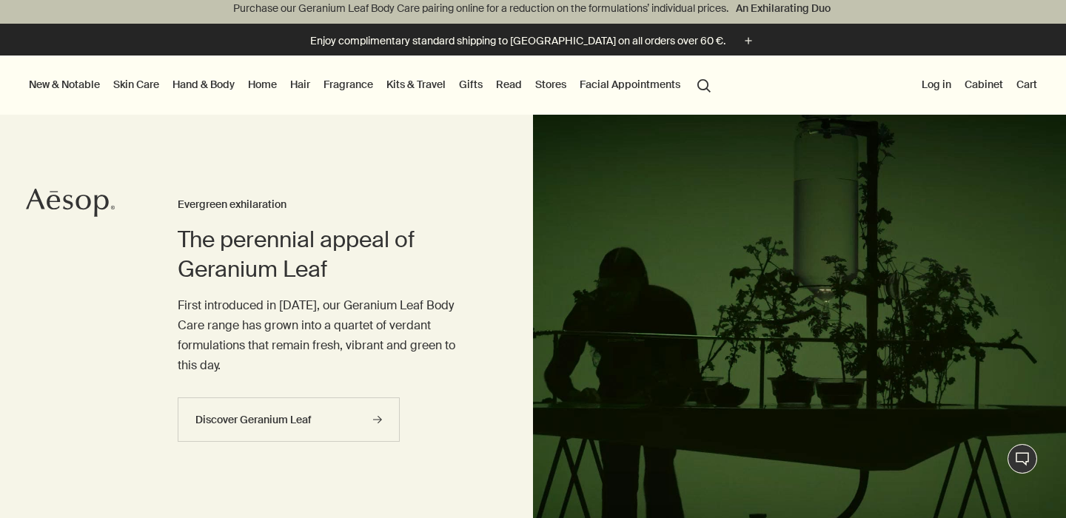
scroll to position [7, 0]
click at [941, 83] on button "Log in" at bounding box center [936, 83] width 36 height 19
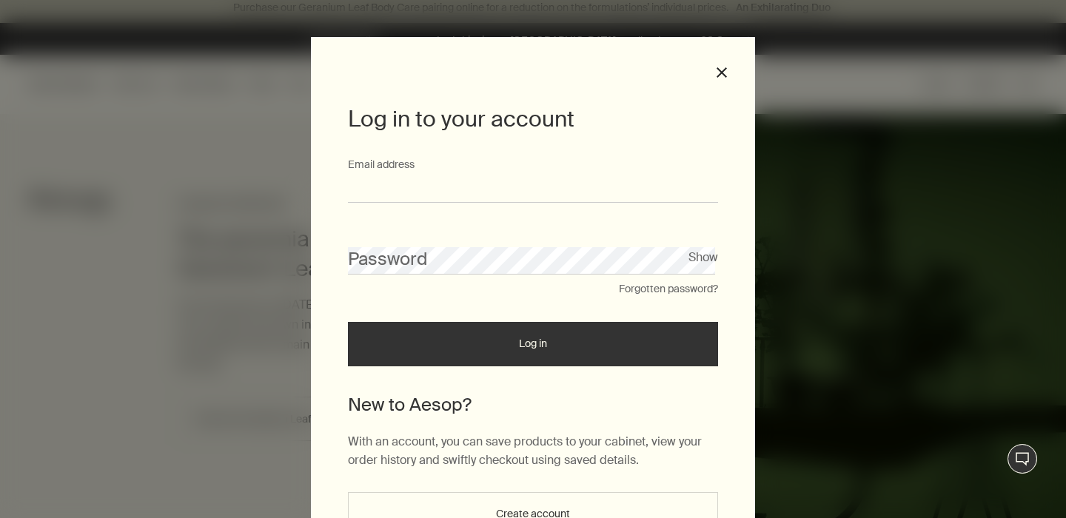
click at [403, 194] on input "Email address" at bounding box center [533, 188] width 370 height 27
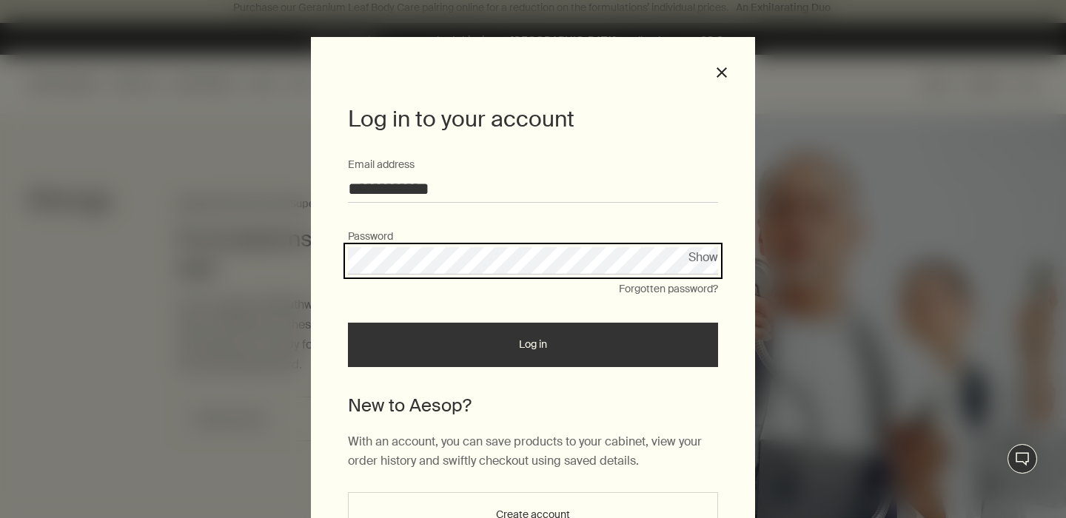
click at [348, 323] on button "Log in" at bounding box center [533, 345] width 370 height 44
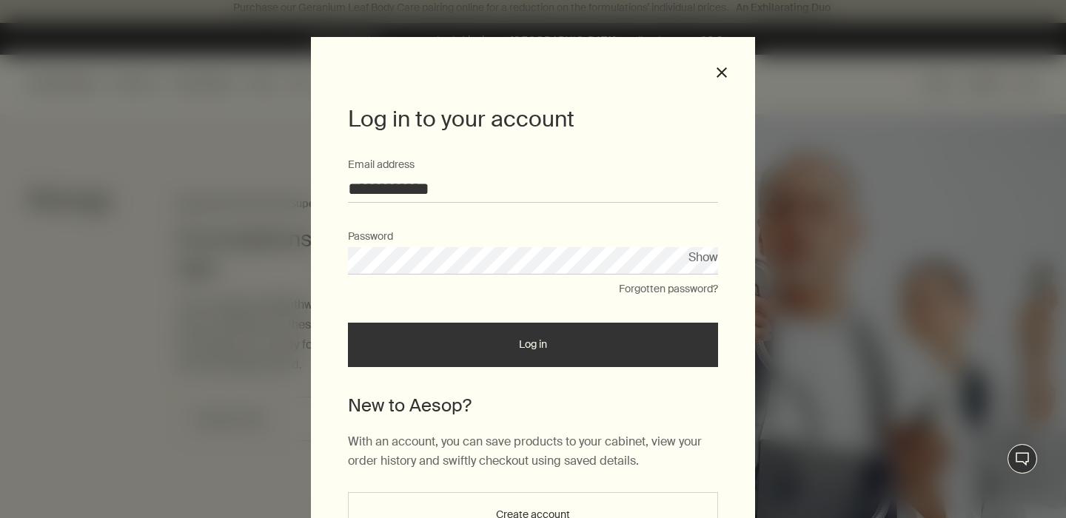
click at [348, 323] on button "Log in" at bounding box center [533, 345] width 370 height 44
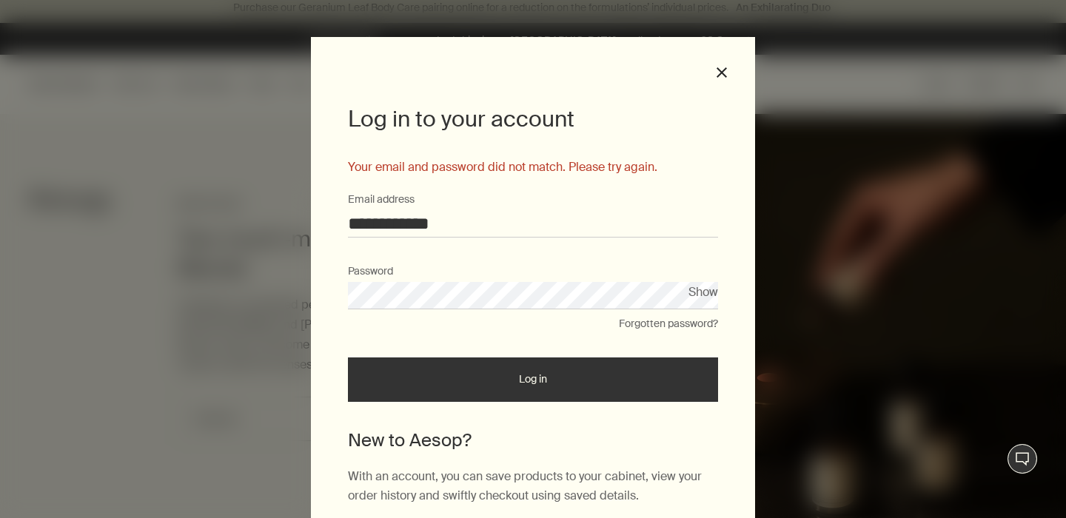
click at [448, 218] on input "**********" at bounding box center [533, 223] width 370 height 27
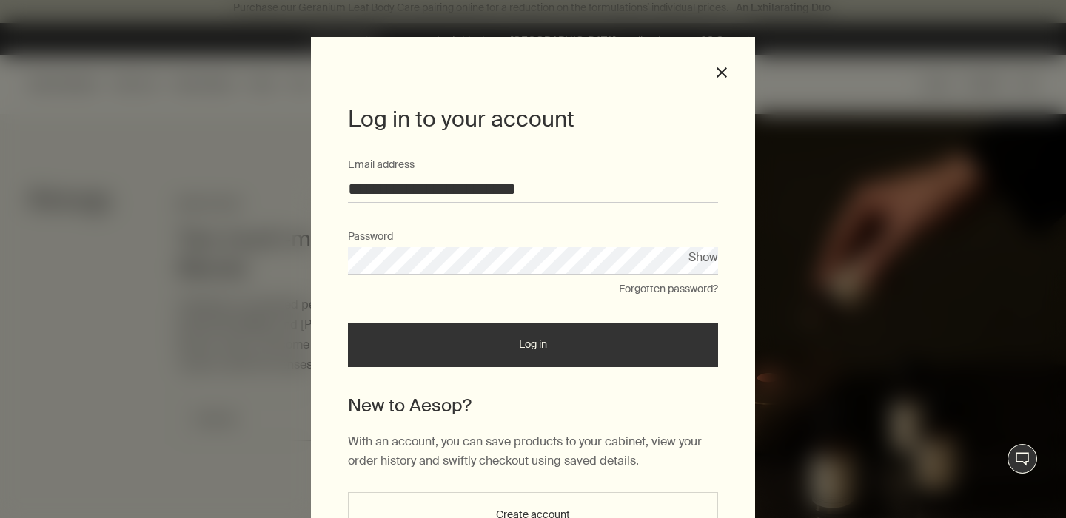
type input "**********"
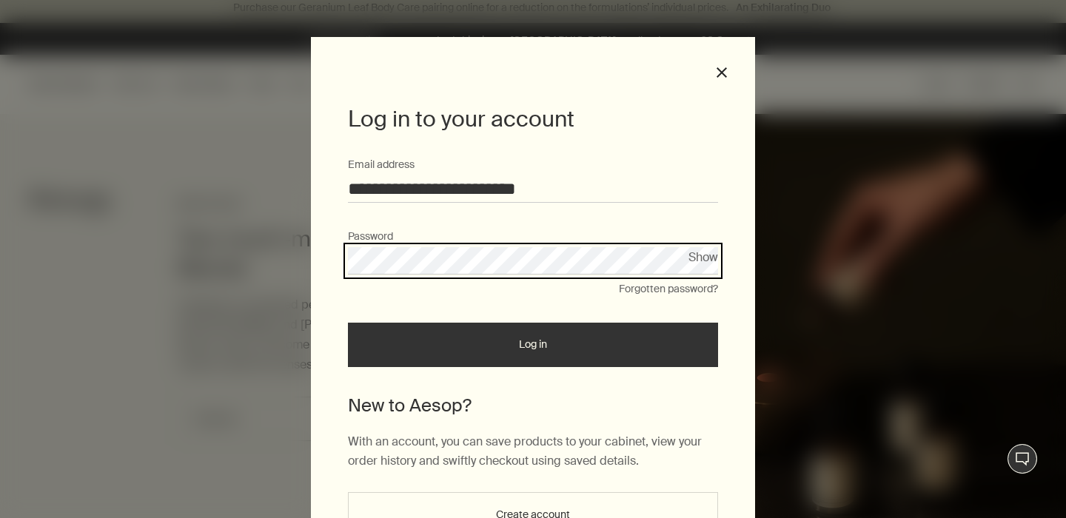
click at [348, 323] on button "Log in" at bounding box center [533, 345] width 370 height 44
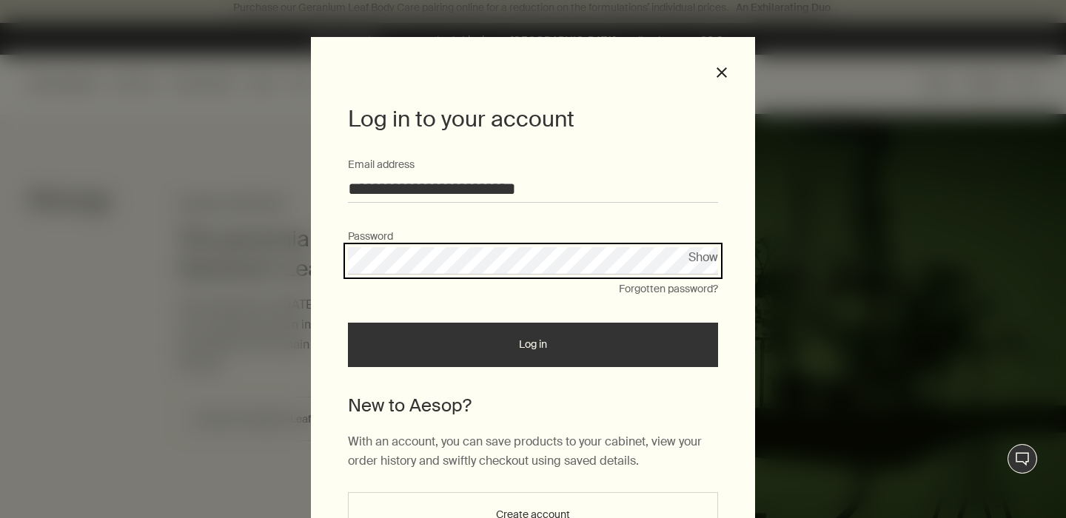
click at [348, 323] on button "Log in" at bounding box center [533, 345] width 370 height 44
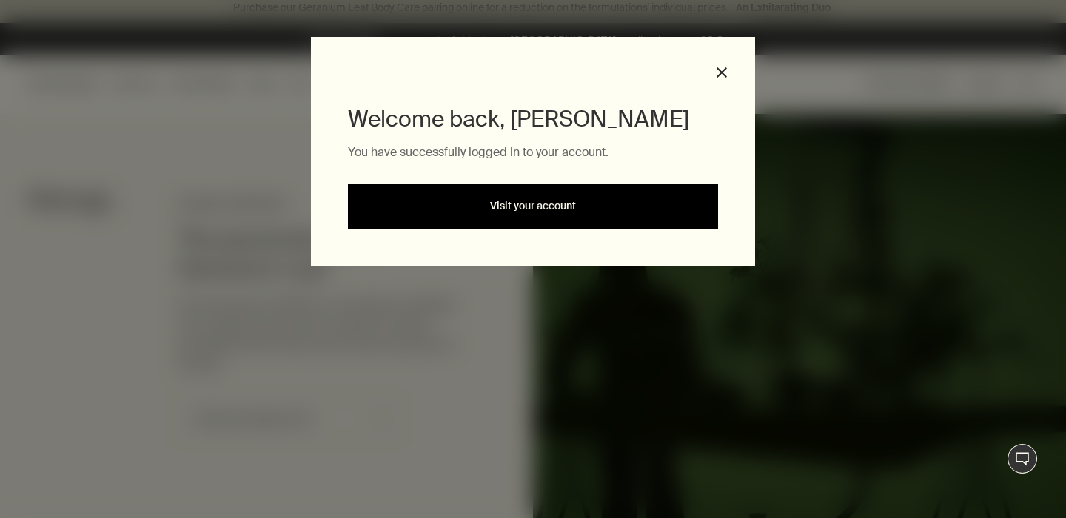
click at [487, 221] on link "Visit your account" at bounding box center [533, 206] width 370 height 44
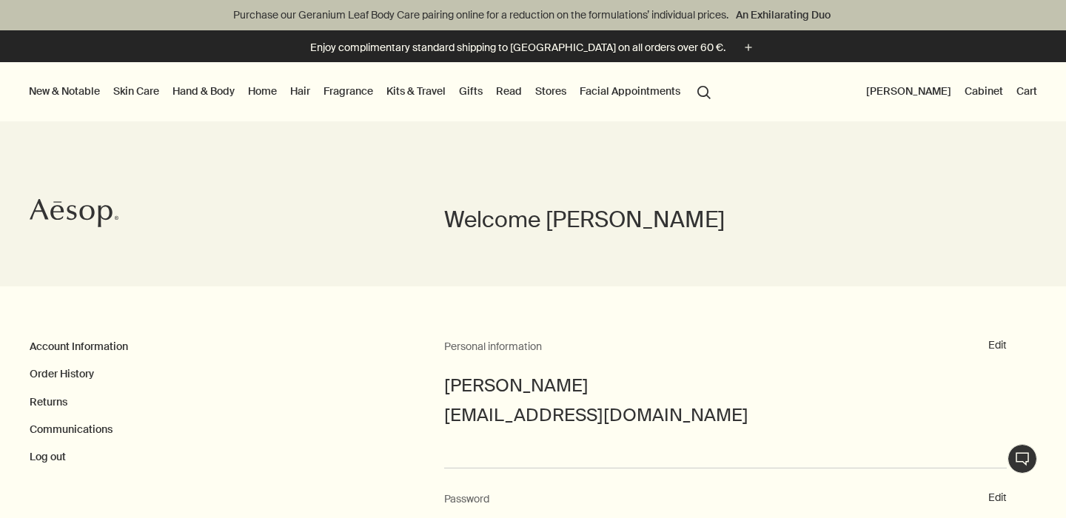
click at [352, 87] on link "Fragrance" at bounding box center [348, 90] width 56 height 19
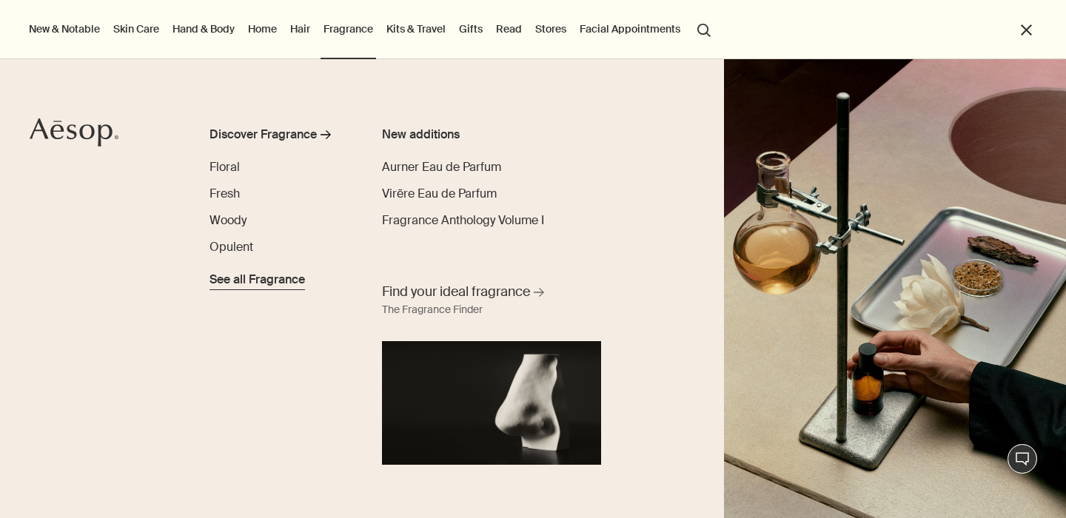
click at [251, 285] on span "See all Fragrance" at bounding box center [256, 280] width 95 height 18
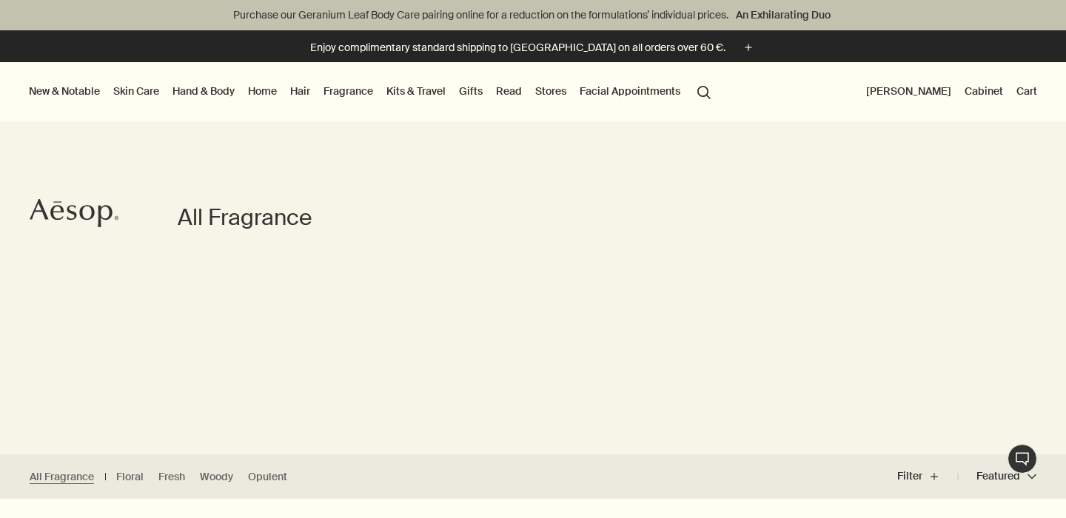
scroll to position [31, 0]
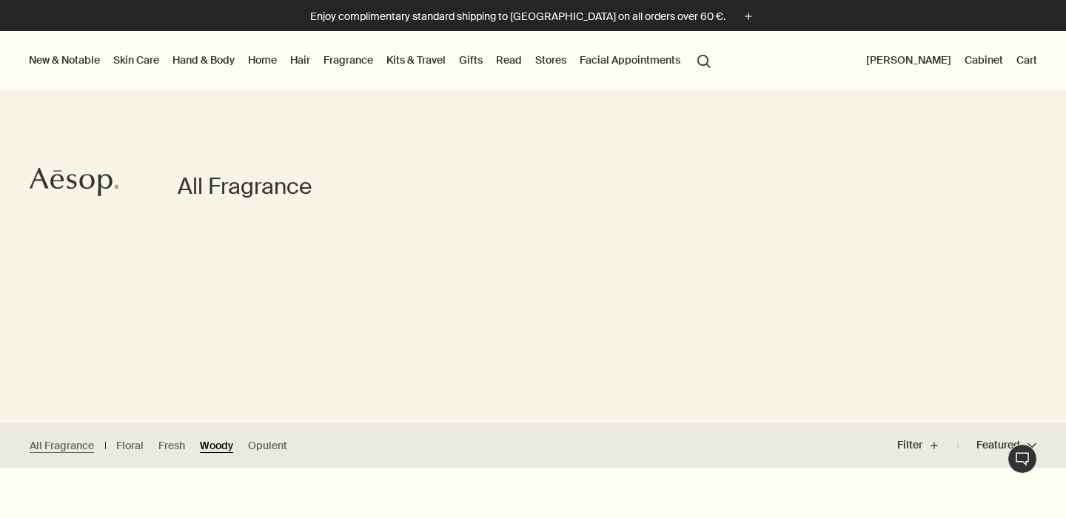
click at [224, 446] on link "Woody" at bounding box center [216, 446] width 33 height 14
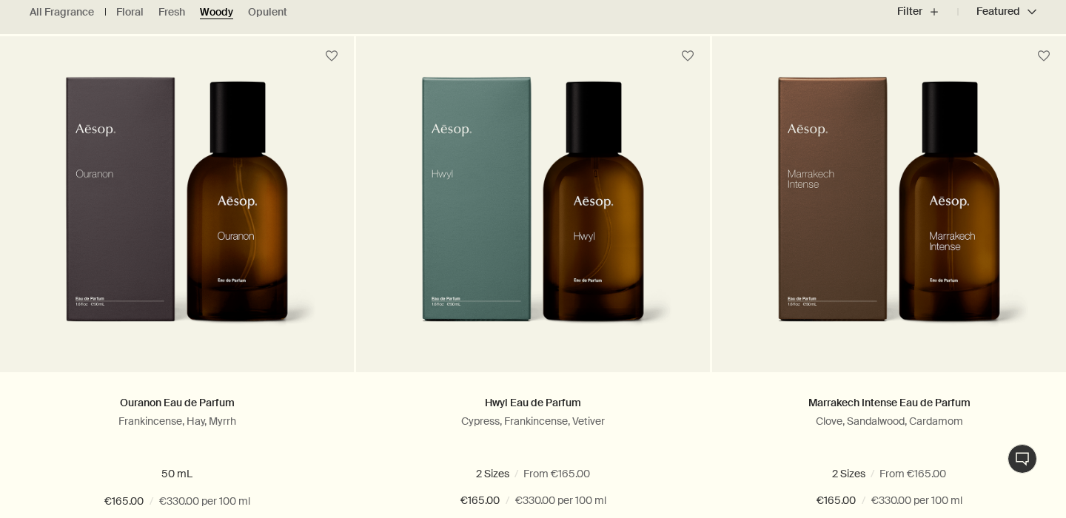
scroll to position [466, 0]
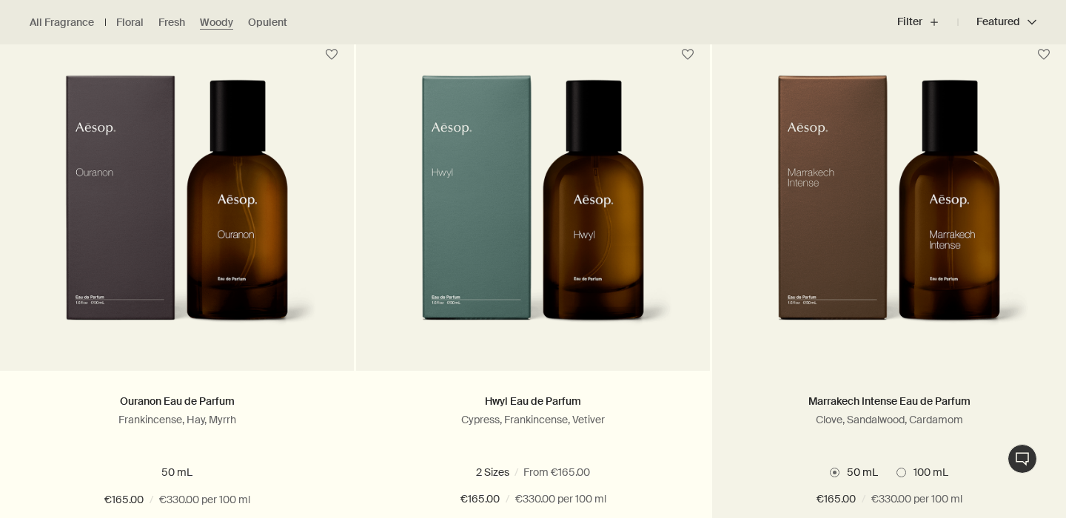
click at [951, 267] on img at bounding box center [888, 212] width 280 height 274
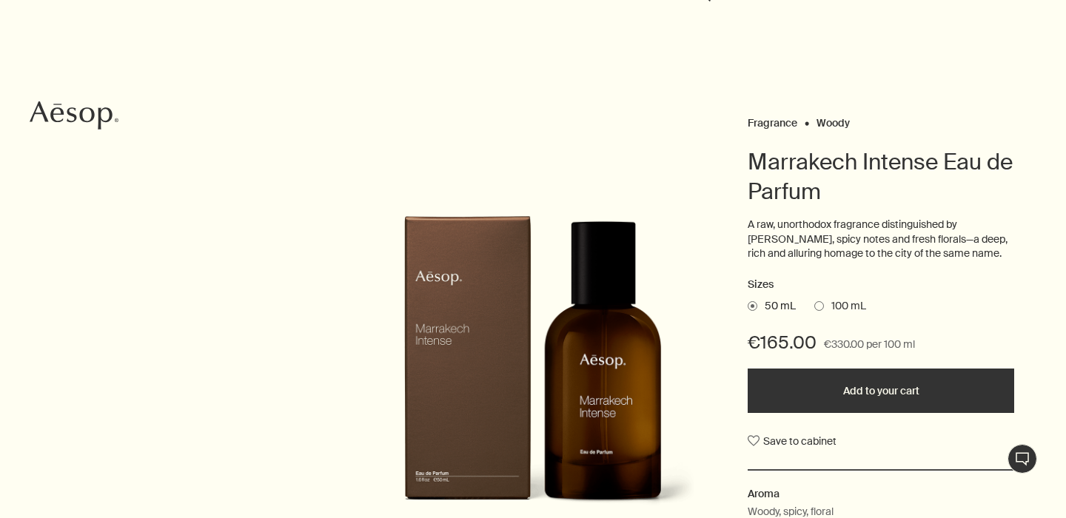
scroll to position [142, 0]
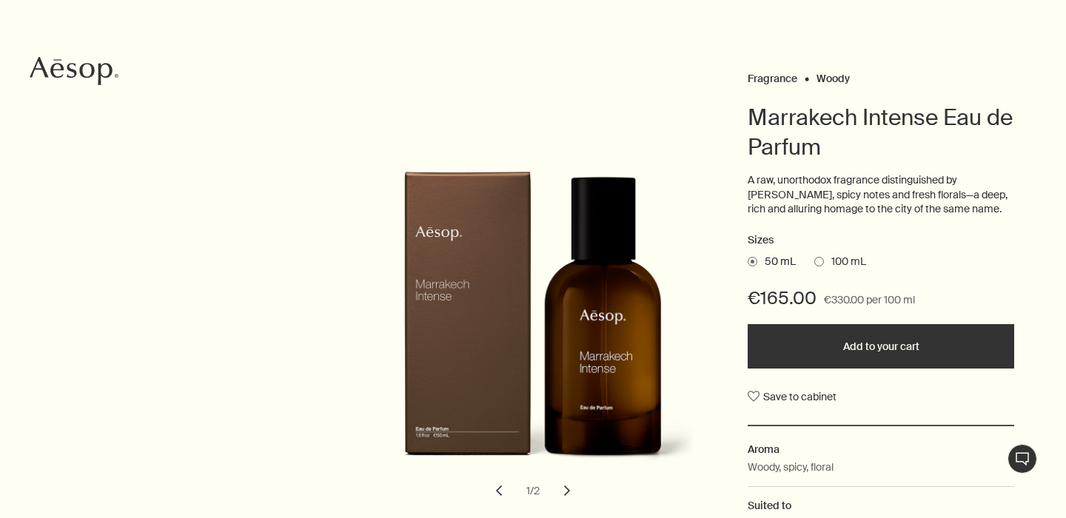
click at [818, 259] on span at bounding box center [819, 262] width 10 height 10
click at [814, 397] on input "100 mL" at bounding box center [814, 402] width 0 height 10
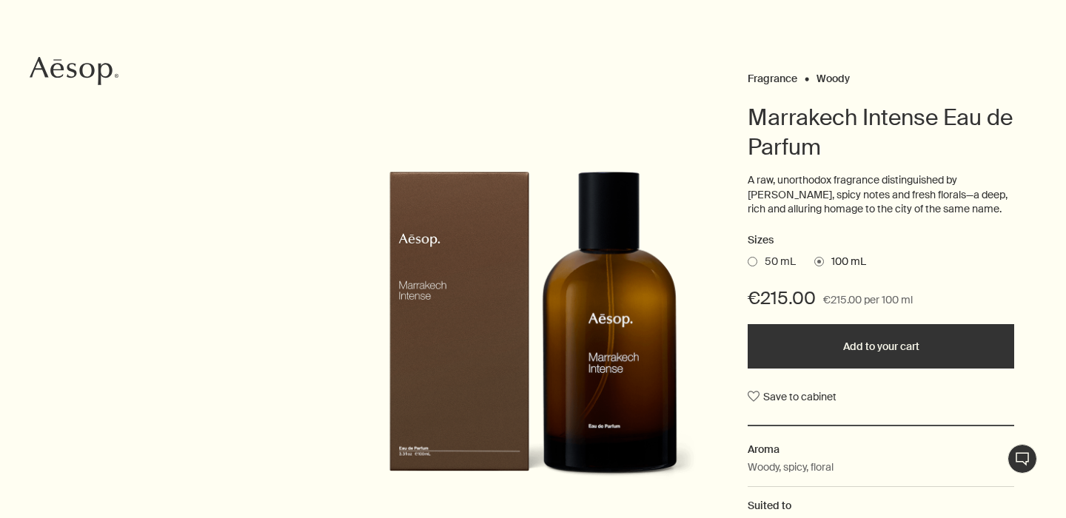
click at [765, 261] on span "50 mL" at bounding box center [776, 262] width 38 height 15
click at [747, 397] on input "50 mL" at bounding box center [747, 402] width 0 height 10
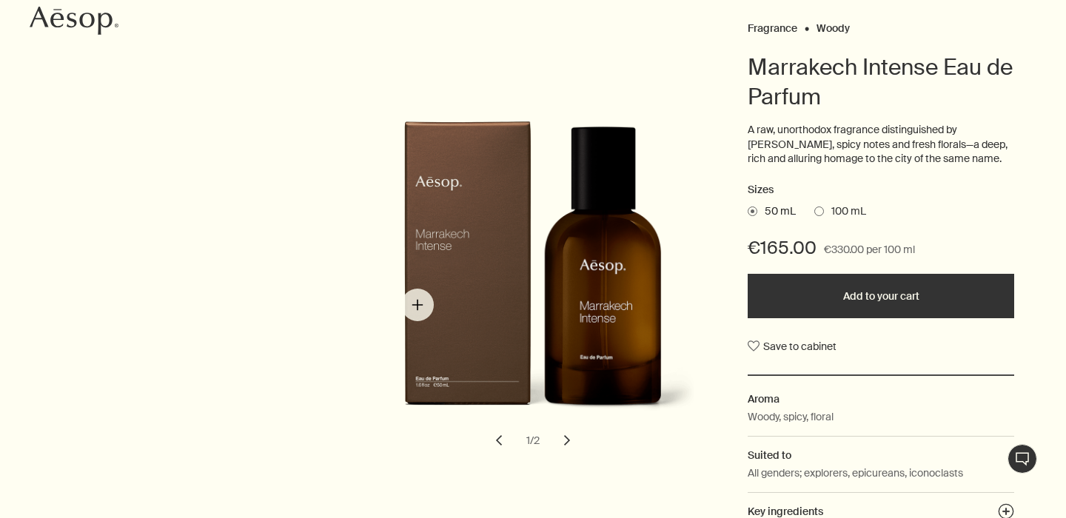
scroll to position [198, 0]
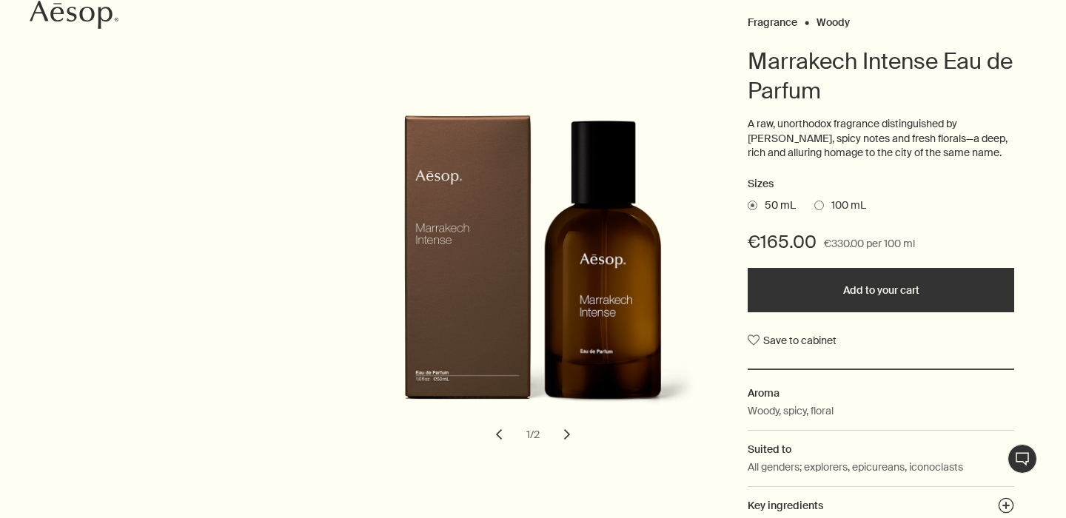
click at [571, 435] on button "chevron" at bounding box center [567, 434] width 33 height 33
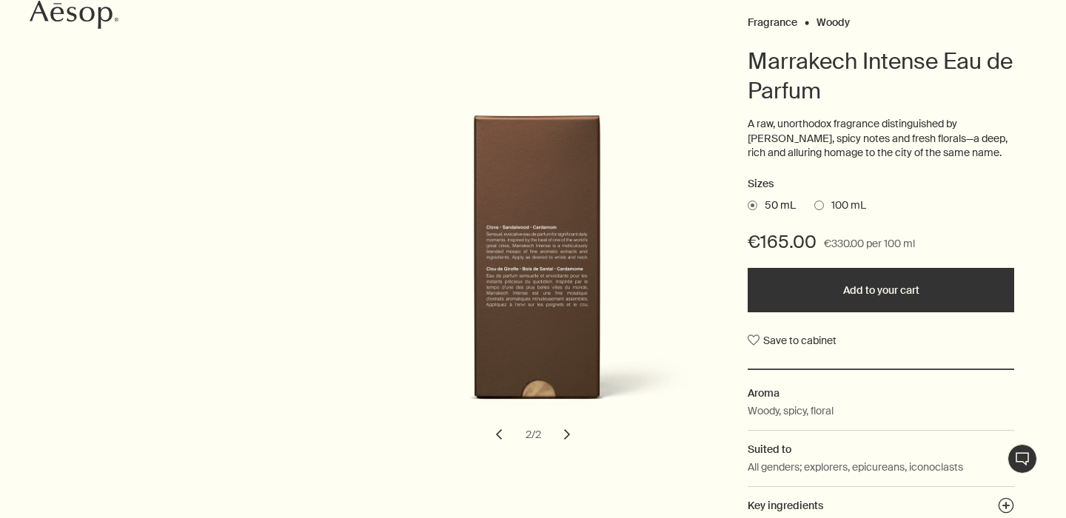
click at [571, 435] on button "chevron" at bounding box center [567, 434] width 33 height 33
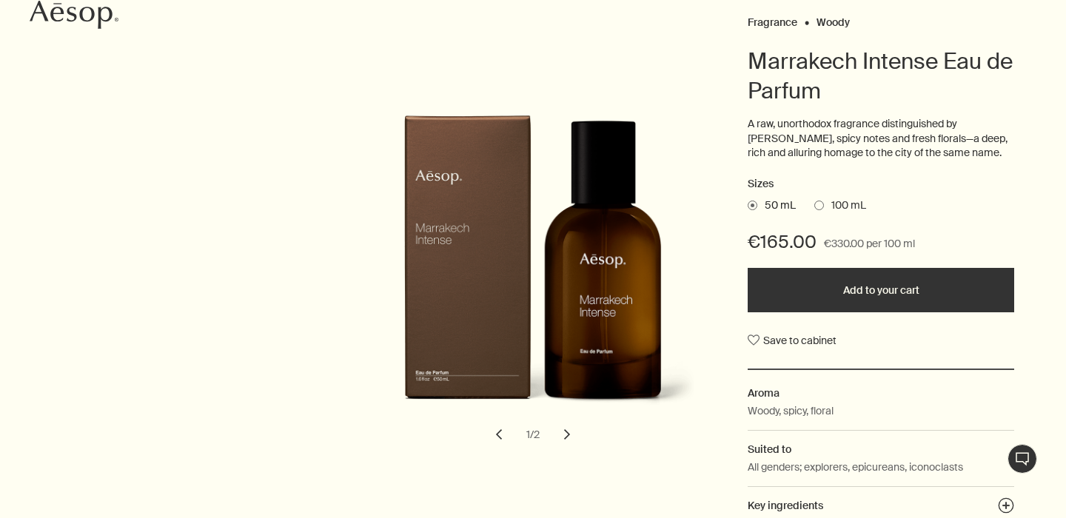
click at [571, 435] on button "chevron" at bounding box center [567, 434] width 33 height 33
